Goal: Task Accomplishment & Management: Complete application form

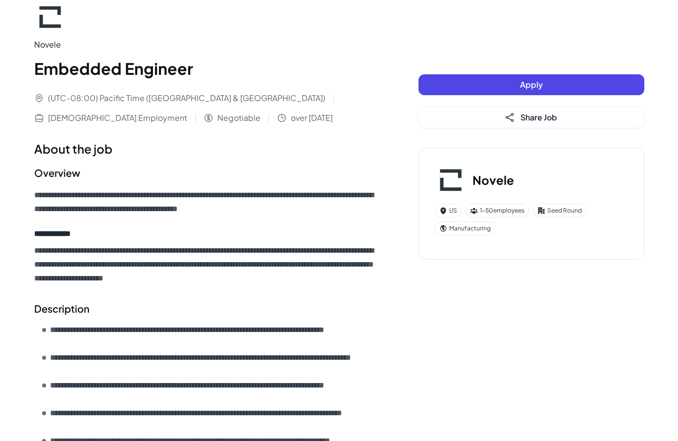
scroll to position [15, 0]
click at [291, 118] on span "over [DATE]" at bounding box center [312, 117] width 42 height 12
click at [524, 81] on span "Apply" at bounding box center [531, 84] width 23 height 10
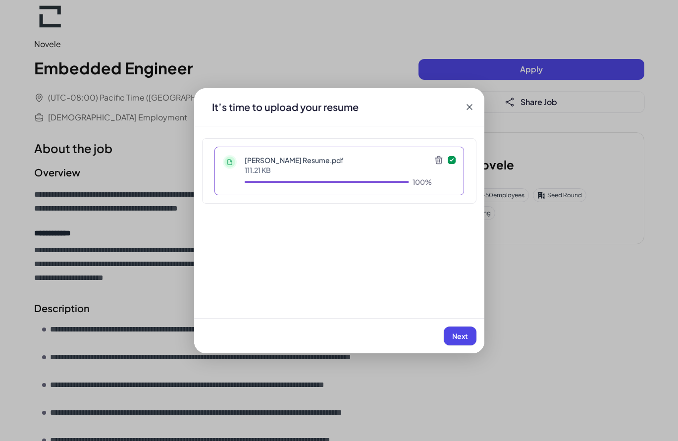
click at [457, 333] on span "Next" at bounding box center [460, 335] width 16 height 9
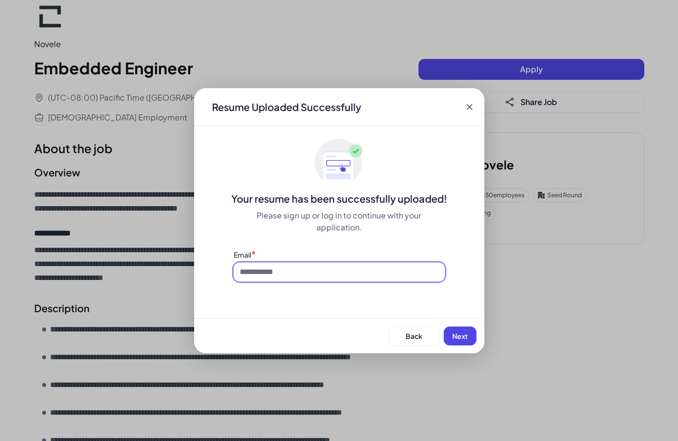
click at [373, 274] on input at bounding box center [339, 271] width 211 height 19
type input "*"
click at [149, 128] on div "Application Novele | Embedded Engineer Resume Uploaded Successfully Your resume…" at bounding box center [339, 220] width 678 height 441
click at [282, 272] on input at bounding box center [339, 271] width 211 height 19
type input "**********"
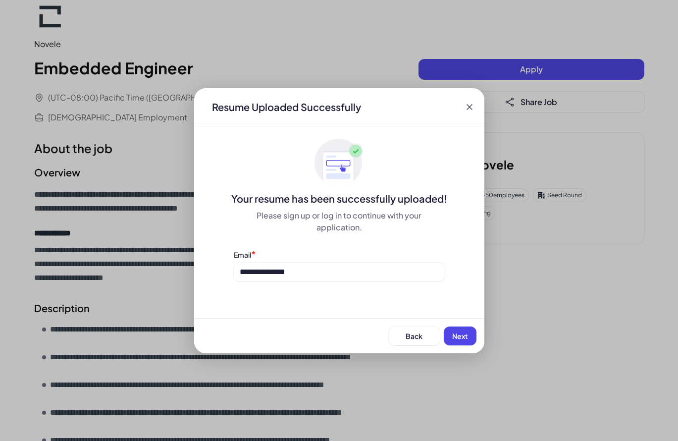
click at [456, 337] on span "Next" at bounding box center [460, 335] width 16 height 9
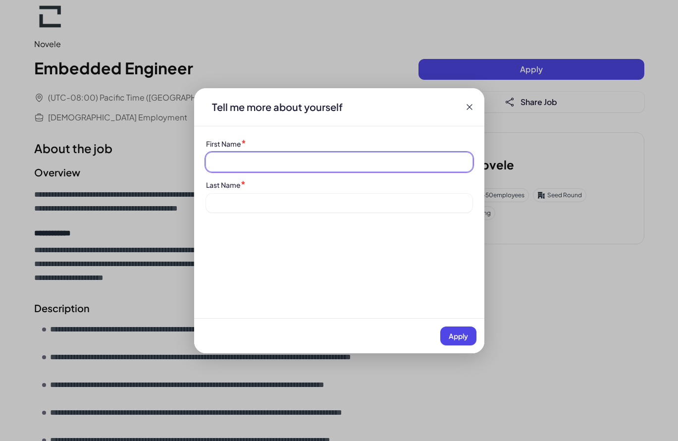
click at [366, 164] on input at bounding box center [339, 161] width 266 height 19
type input "*******"
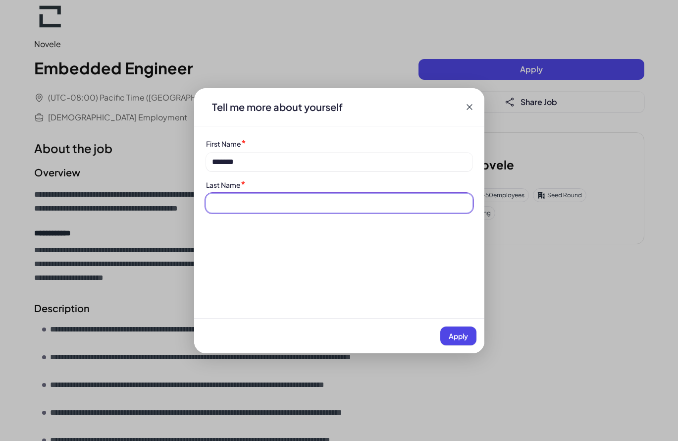
click at [265, 200] on input at bounding box center [339, 203] width 266 height 19
type input "*****"
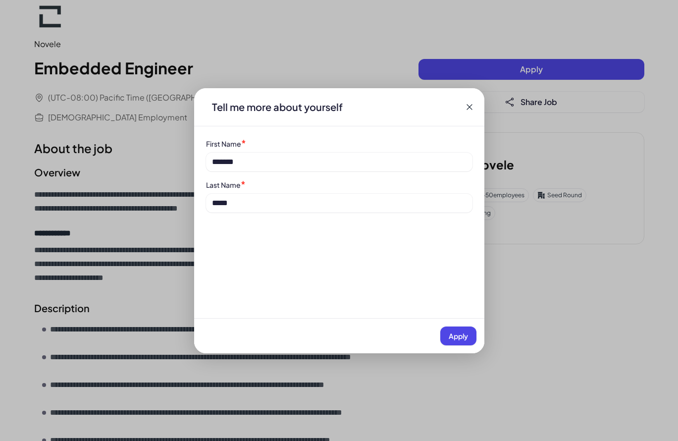
click at [452, 336] on span "Apply" at bounding box center [457, 335] width 19 height 9
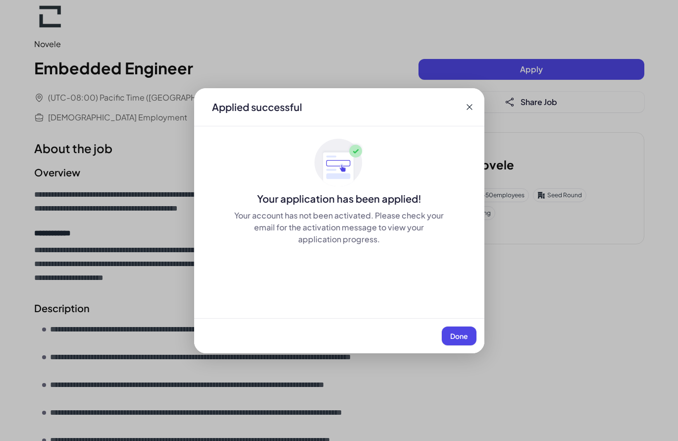
click at [456, 339] on span "Done" at bounding box center [459, 335] width 18 height 9
